Goal: Check status: Check status

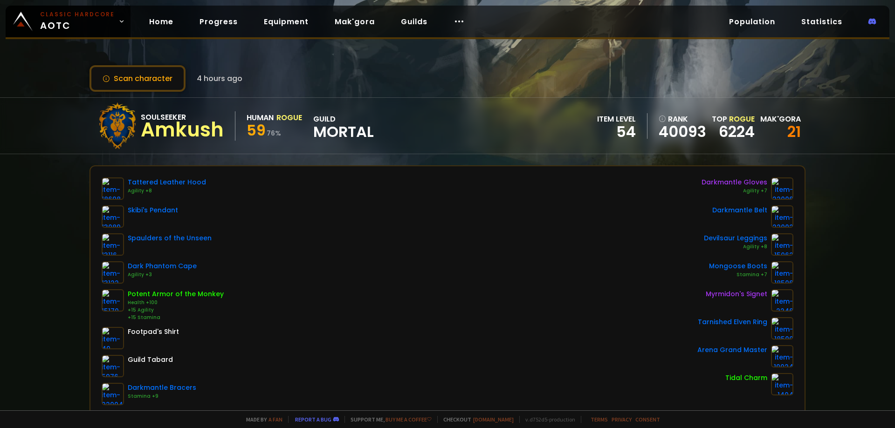
click at [14, 200] on div "Scan character 4 hours ago Soulseeker Amkush Human Rogue 59 76 % guild Mortal i…" at bounding box center [447, 205] width 895 height 411
click at [163, 24] on link "Home" at bounding box center [161, 21] width 39 height 19
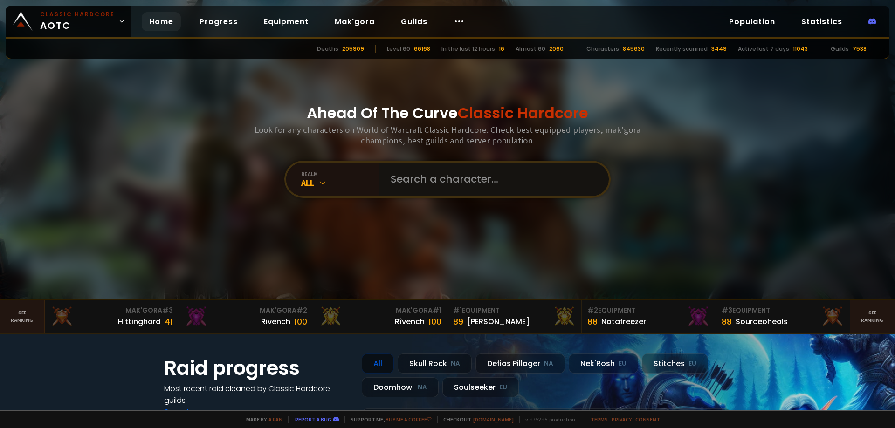
click at [426, 176] on input "text" at bounding box center [491, 180] width 213 height 34
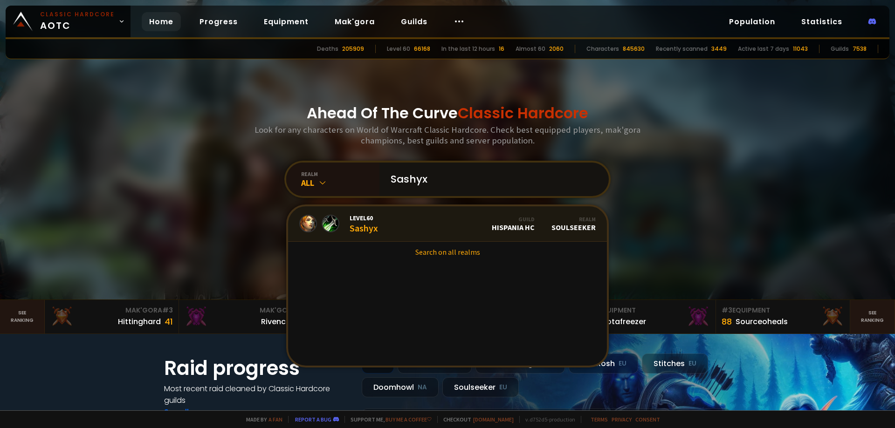
type input "Sashyx"
click at [412, 223] on link "Level 60 Sashyx Guild Hispania HC Realm Soulseeker" at bounding box center [447, 224] width 319 height 35
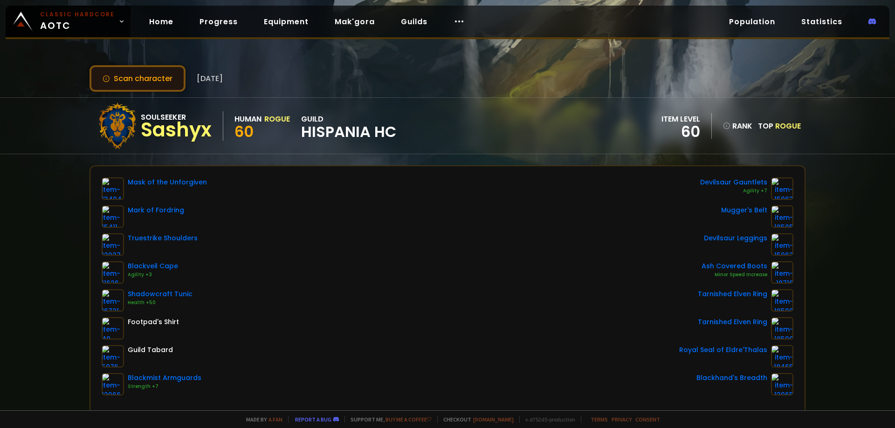
click at [154, 72] on button "Scan character" at bounding box center [138, 78] width 96 height 27
click at [134, 73] on button "Scan character" at bounding box center [138, 78] width 96 height 27
drag, startPoint x: 134, startPoint y: 73, endPoint x: 133, endPoint y: 82, distance: 8.9
click at [133, 82] on button "Scan character" at bounding box center [138, 78] width 96 height 27
